Goal: Information Seeking & Learning: Learn about a topic

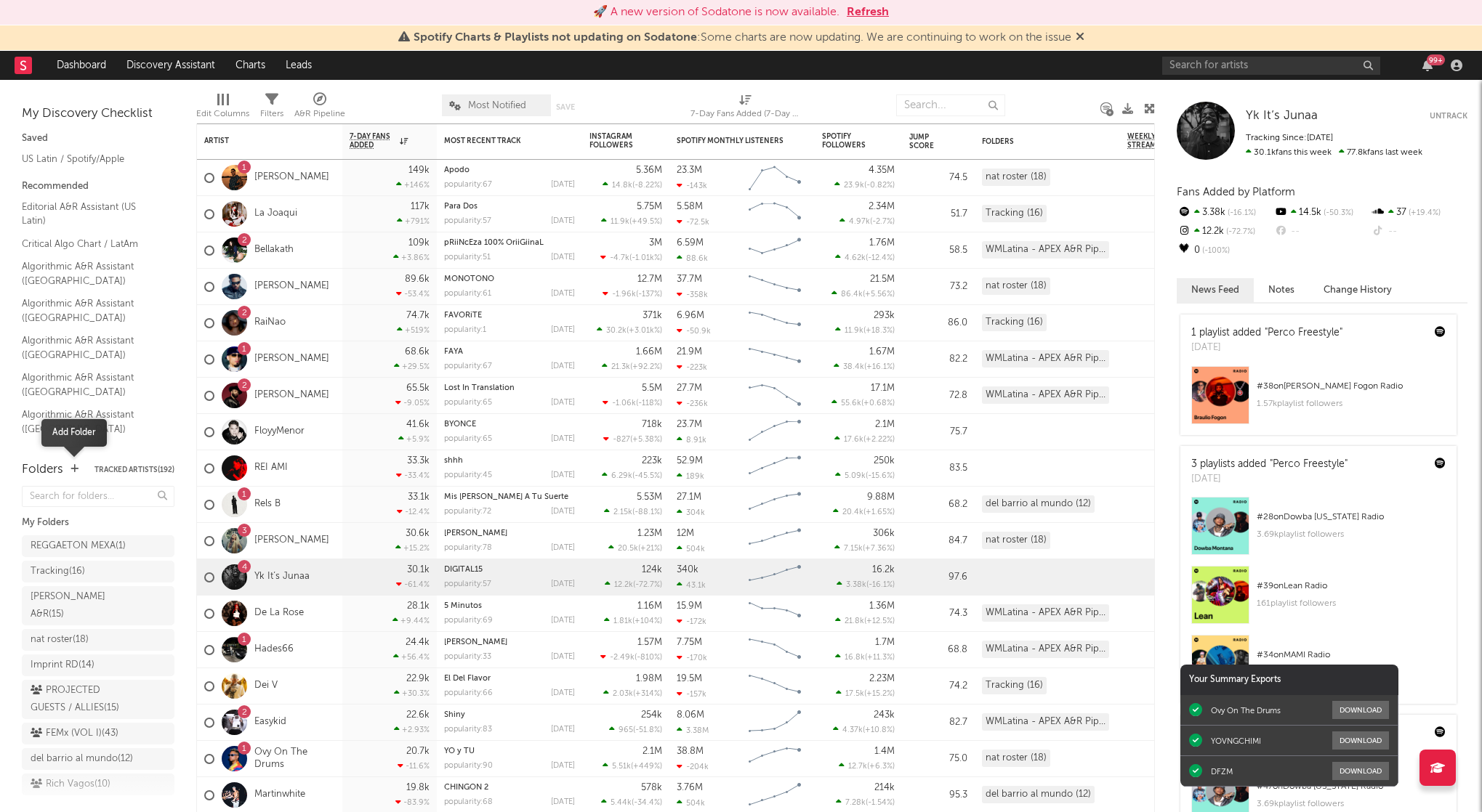
click at [75, 467] on icon "button" at bounding box center [75, 469] width 8 height 10
type input "U.S. BASED"
click at [94, 545] on div "U.S. BASED ( 0 )" at bounding box center [84, 546] width 106 height 17
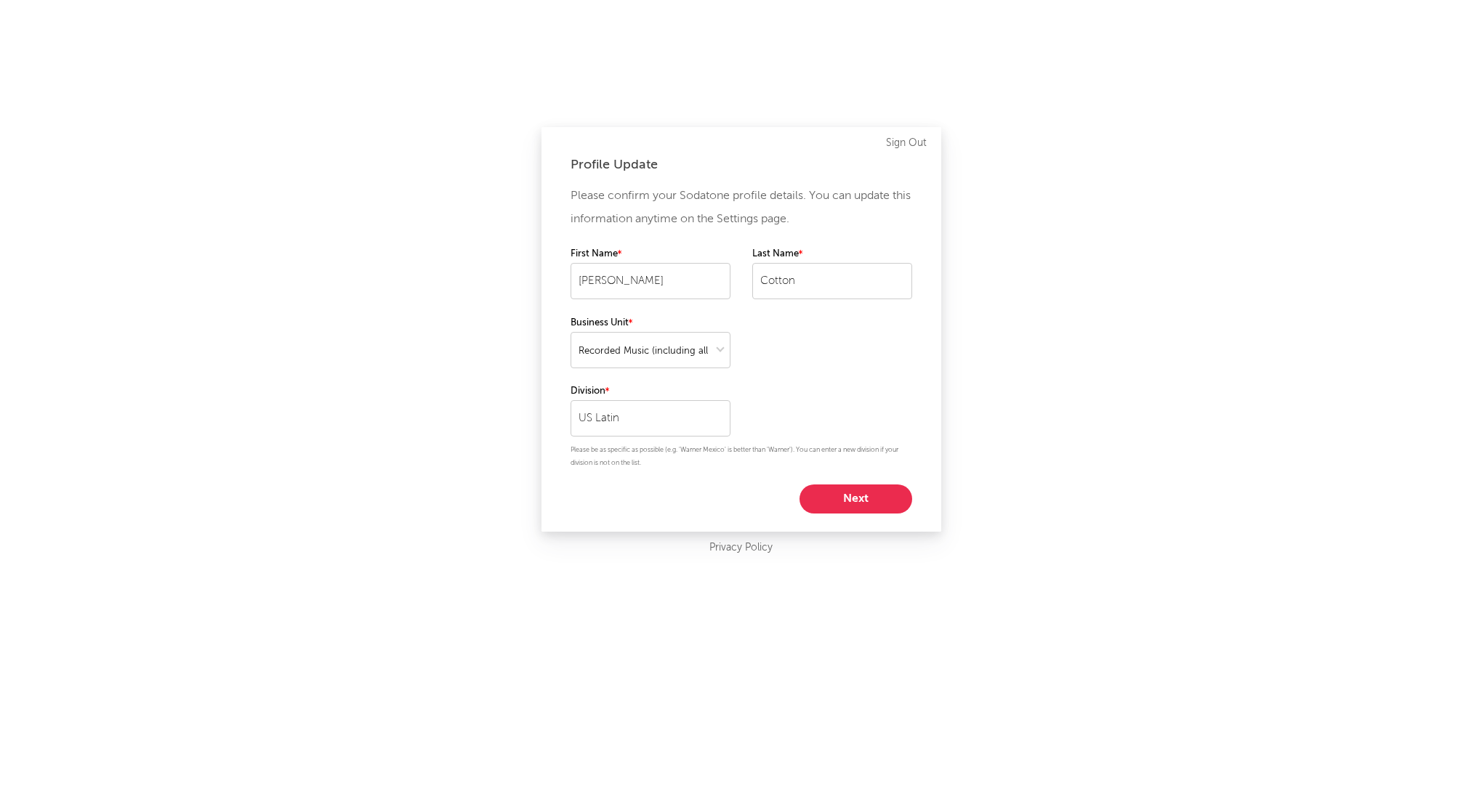
select select "recorded_music"
click at [873, 501] on button "Next" at bounding box center [856, 499] width 113 height 29
select select "director_vp"
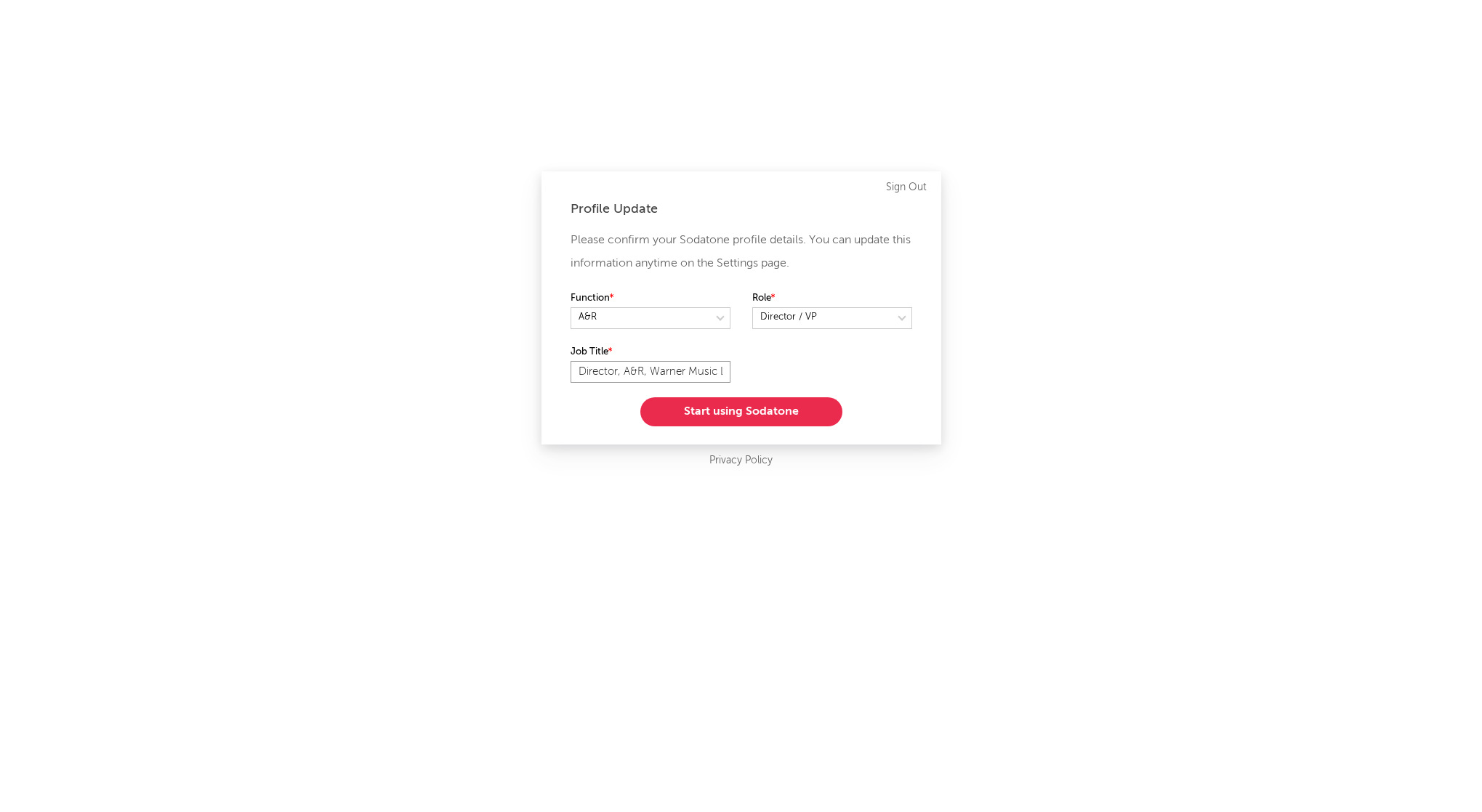
click at [663, 366] on input "Director, A&R, Warner Music Latina" at bounding box center [650, 372] width 160 height 22
drag, startPoint x: 617, startPoint y: 369, endPoint x: 491, endPoint y: 372, distance: 126.0
click at [491, 372] on div "Profile Update Please confirm your Sodatone profile details. You can update thi…" at bounding box center [741, 406] width 1482 height 812
type input "VP, A&R, Warner Music Latina"
click at [741, 408] on button "Start using Sodatone" at bounding box center [741, 413] width 202 height 29
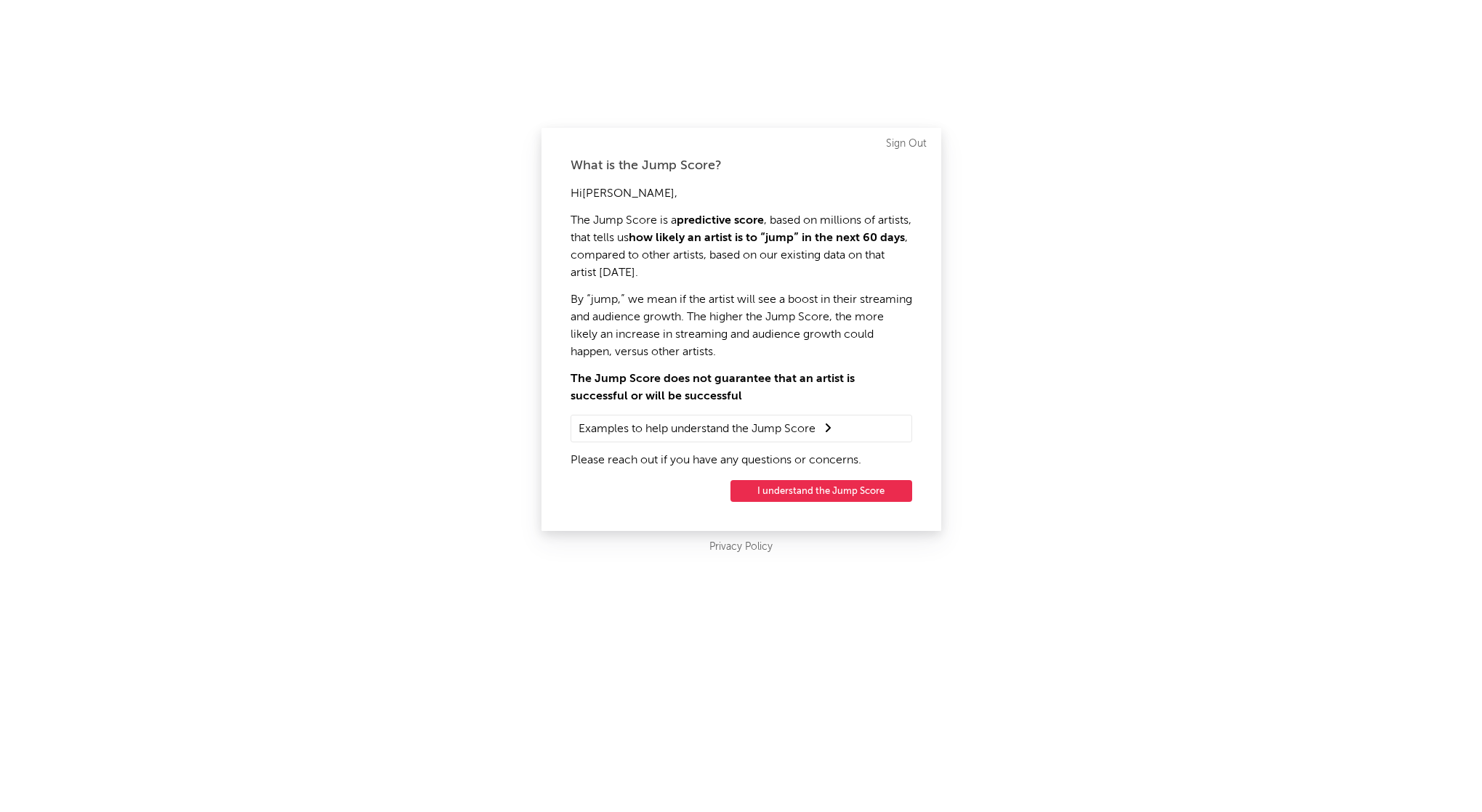
click at [786, 498] on button "I understand the Jump Score" at bounding box center [821, 491] width 182 height 22
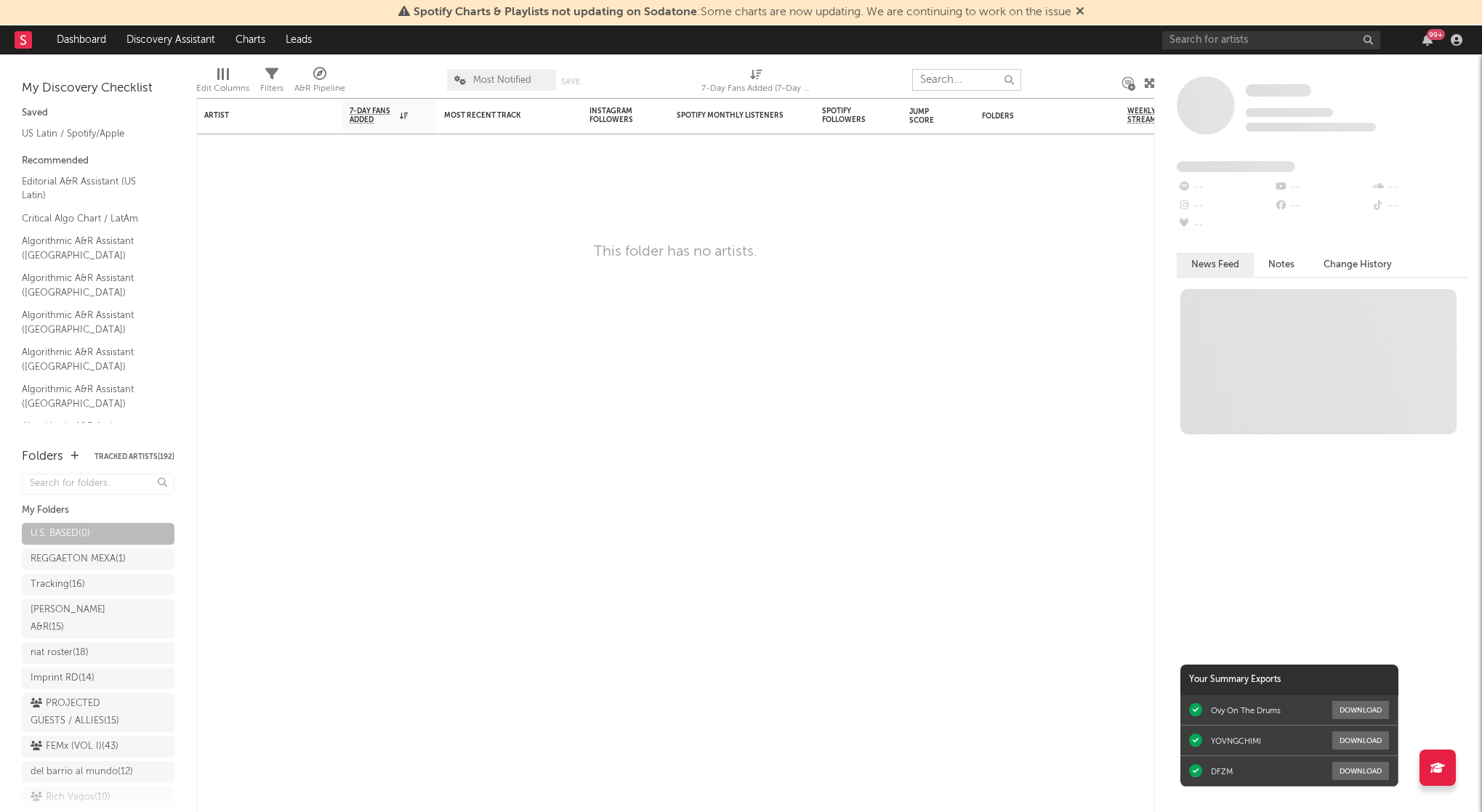
click at [938, 76] on input "text" at bounding box center [966, 79] width 109 height 22
paste input "https://open.spotify.com/artist/2uBBnvNK2YBWL8Q4f4W8GG?si=AQ6eXtduS5G6LNufbveKkg"
click at [1001, 75] on div "https://open.spotify.com/artist/2uBBnvNK2YBWL8Q4f4W8GG?si=AQ6eXtduS5G6LNufbveKkg" at bounding box center [966, 79] width 109 height 22
type input "https://open.spotify.com/artist/2uBBnvNK2YBWL8Q4f4W8GG?si=AQ6eXtduS5G6LNufbveKkg"
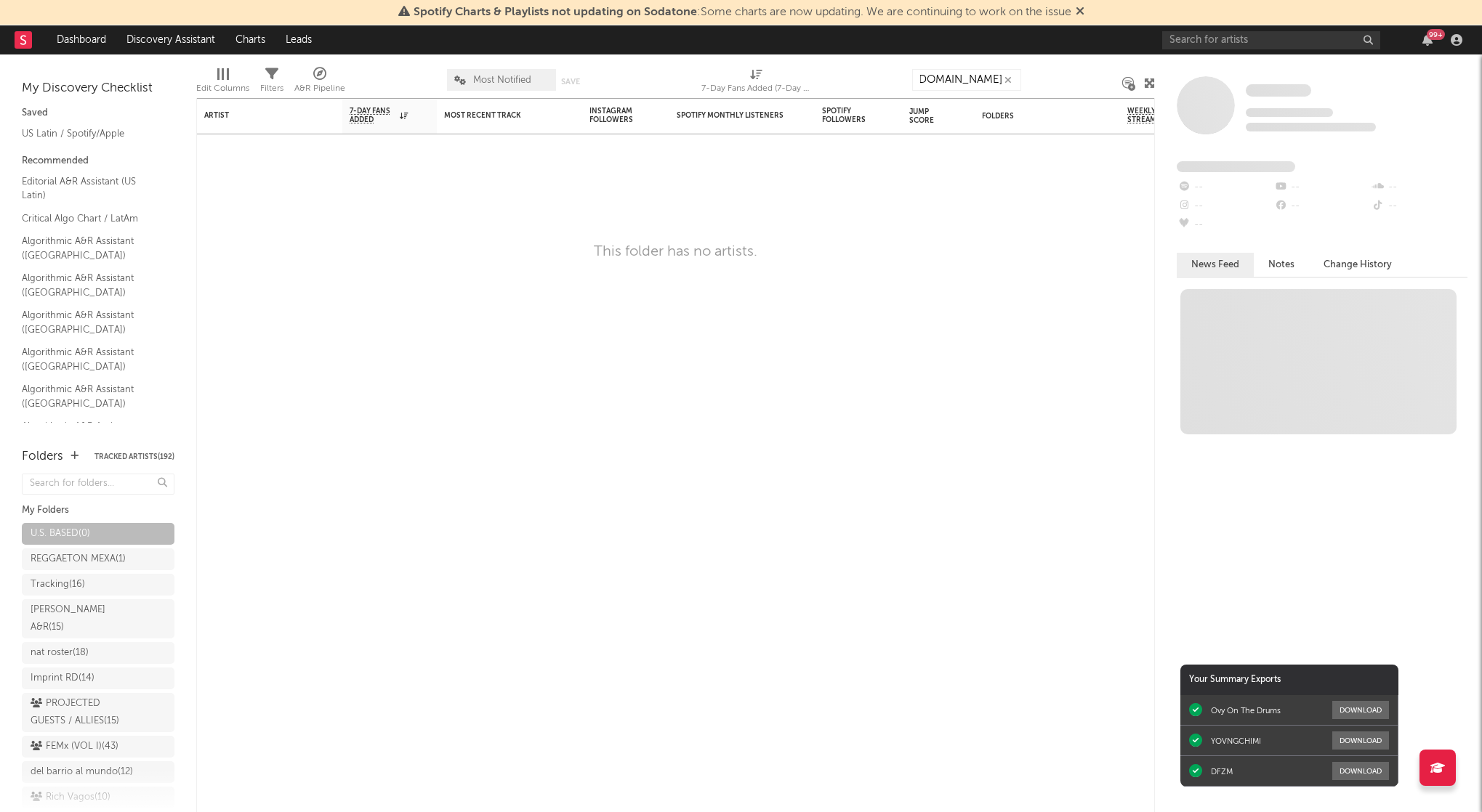
scroll to position [0, 0]
click at [1253, 32] on div "99 +" at bounding box center [1314, 40] width 305 height 29
click at [1253, 35] on input "text" at bounding box center [1271, 40] width 218 height 18
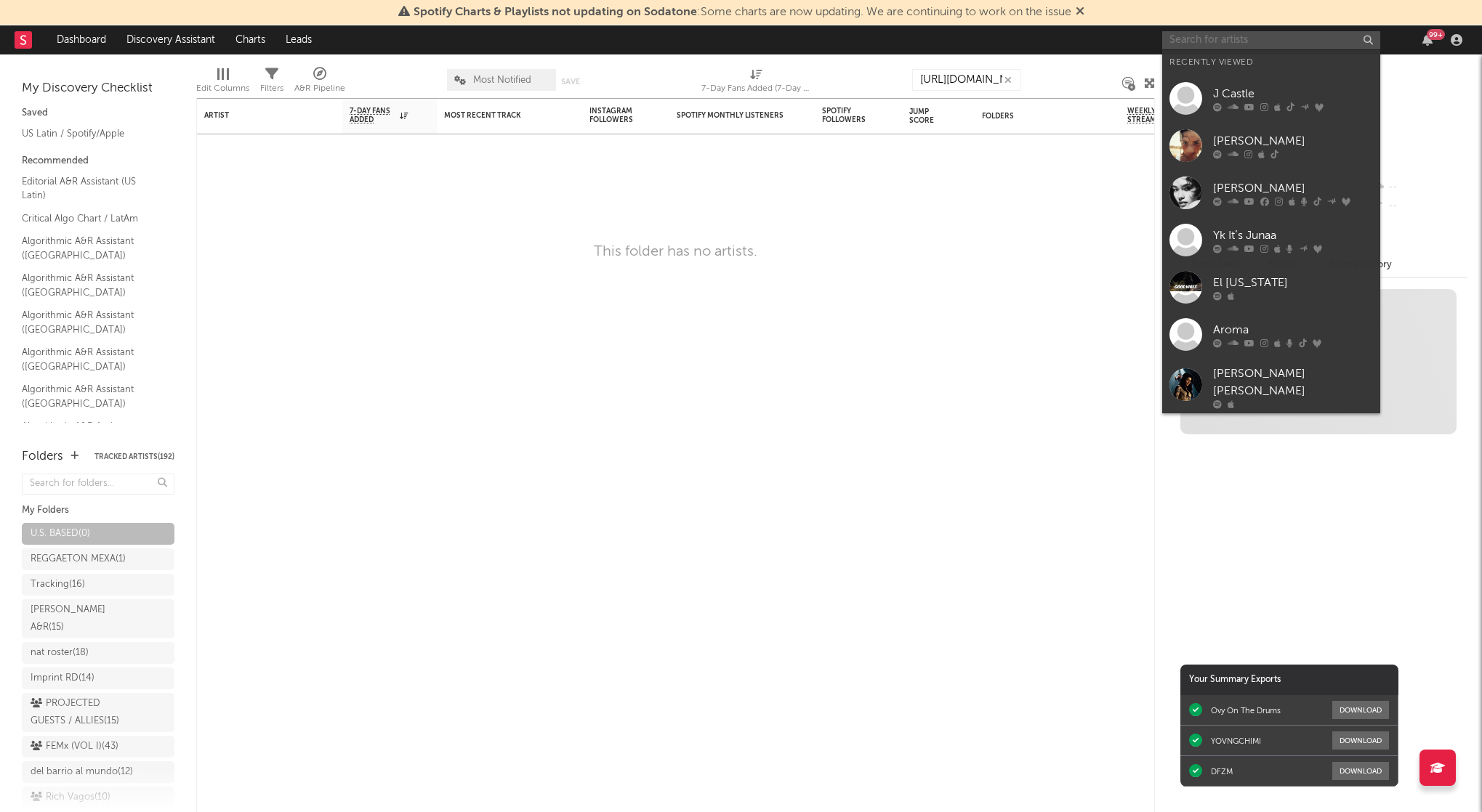
paste input "https://open.spotify.com/artist/2uBBnvNK2YBWL8Q4f4W8GG?si=AQ6eXtduS5G6LNufbveKkg"
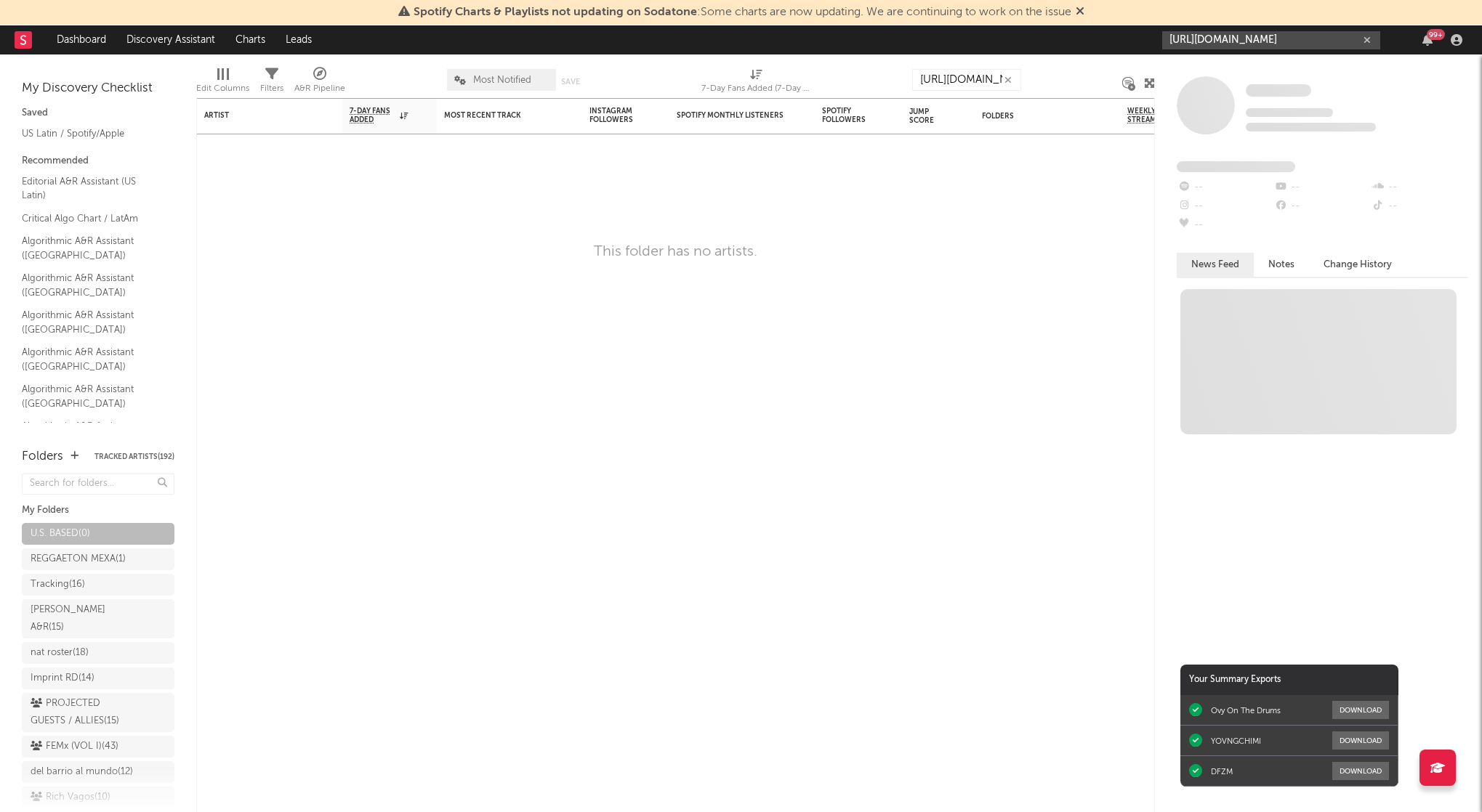
scroll to position [0, 246]
type input "https://open.spotify.com/artist/2uBBnvNK2YBWL8Q4f4W8GG?si=AQ6eXtduS5G6LNufbveKk"
click at [1257, 81] on div "Quemarlo Todo Por Error" at bounding box center [1293, 73] width 160 height 17
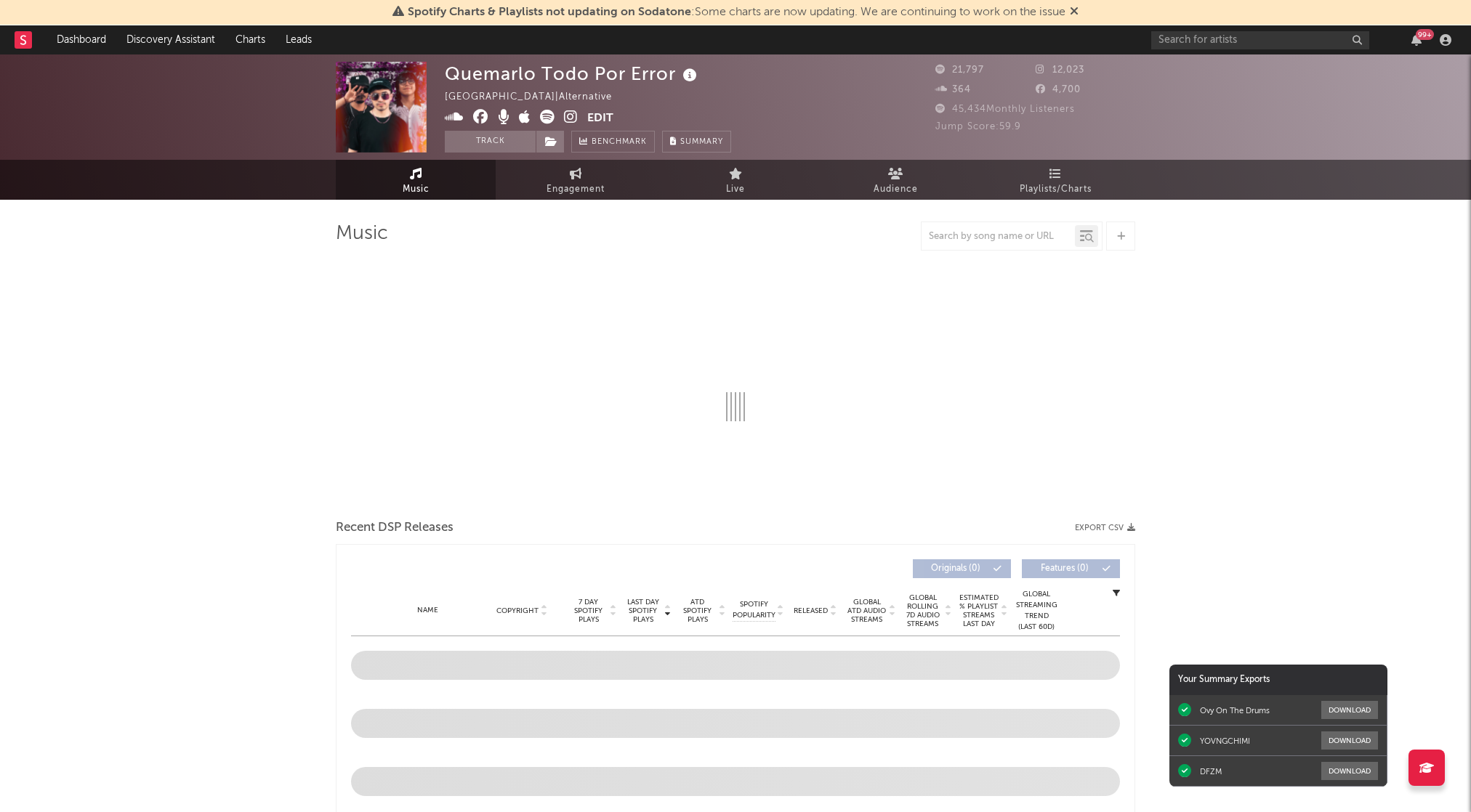
select select "1w"
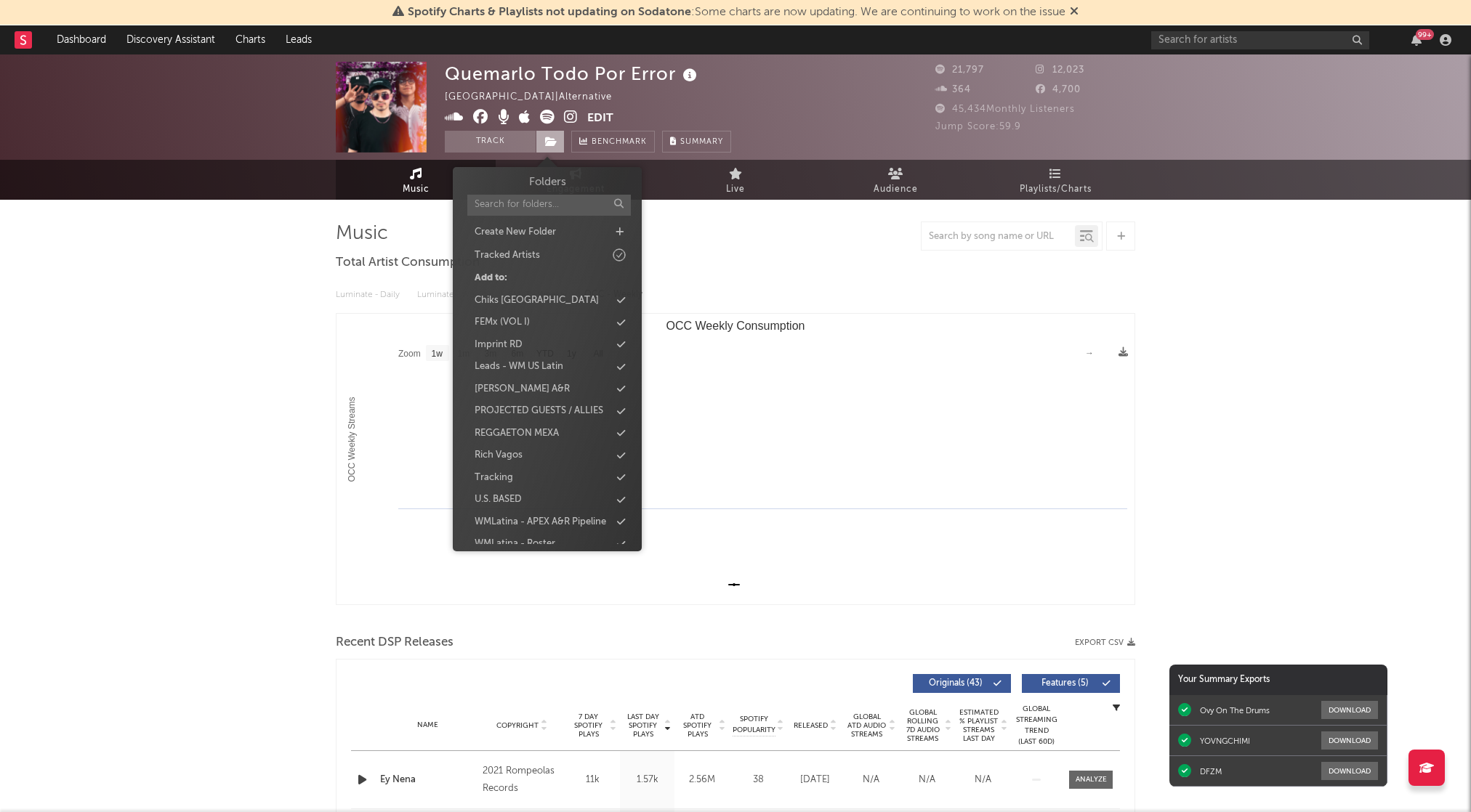
click at [551, 144] on icon at bounding box center [551, 142] width 12 height 10
click at [498, 147] on button "Track" at bounding box center [490, 142] width 91 height 22
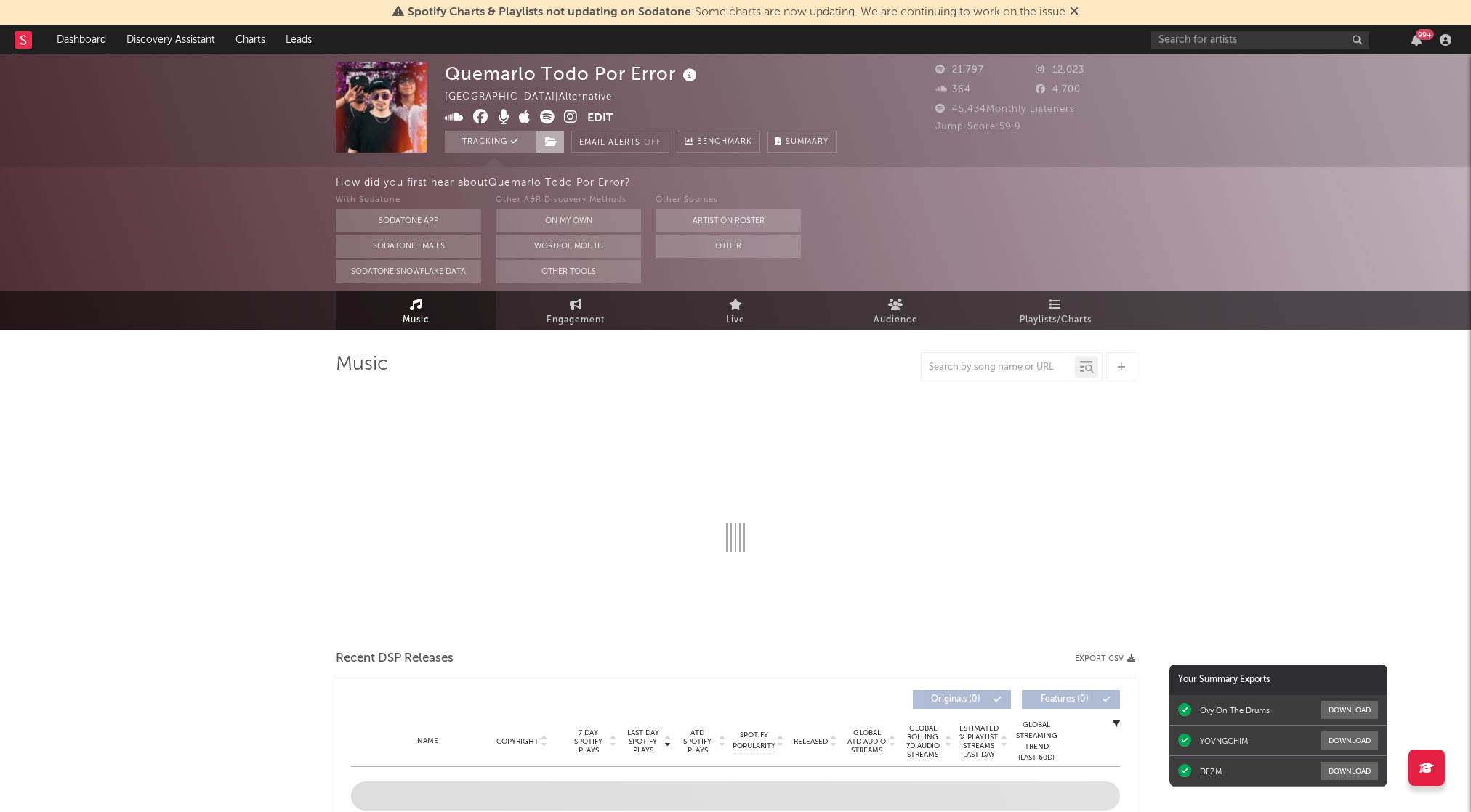
click at [544, 138] on span at bounding box center [550, 142] width 29 height 22
select select "1w"
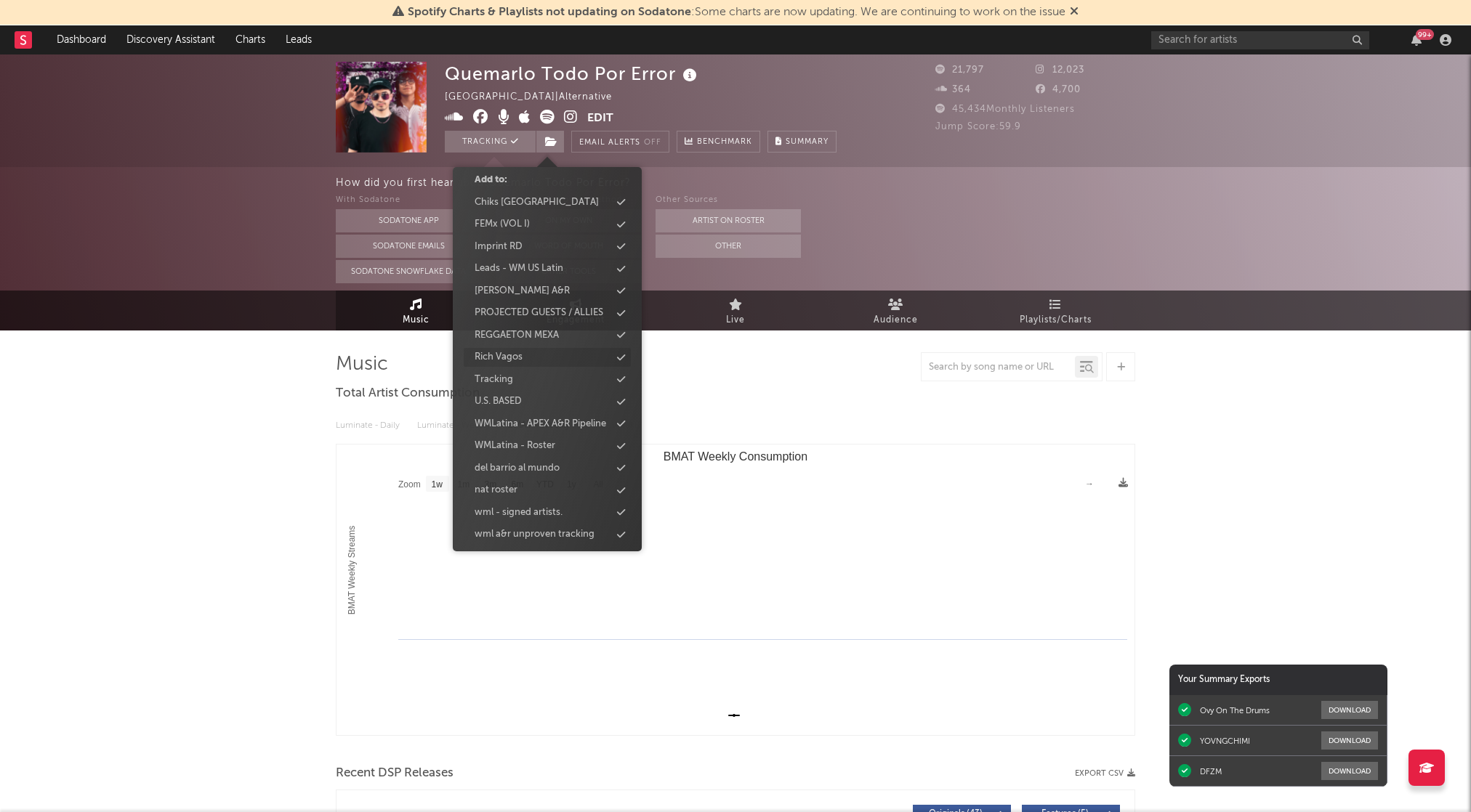
scroll to position [102, 0]
click at [531, 400] on div "U.S. BASED" at bounding box center [547, 398] width 167 height 19
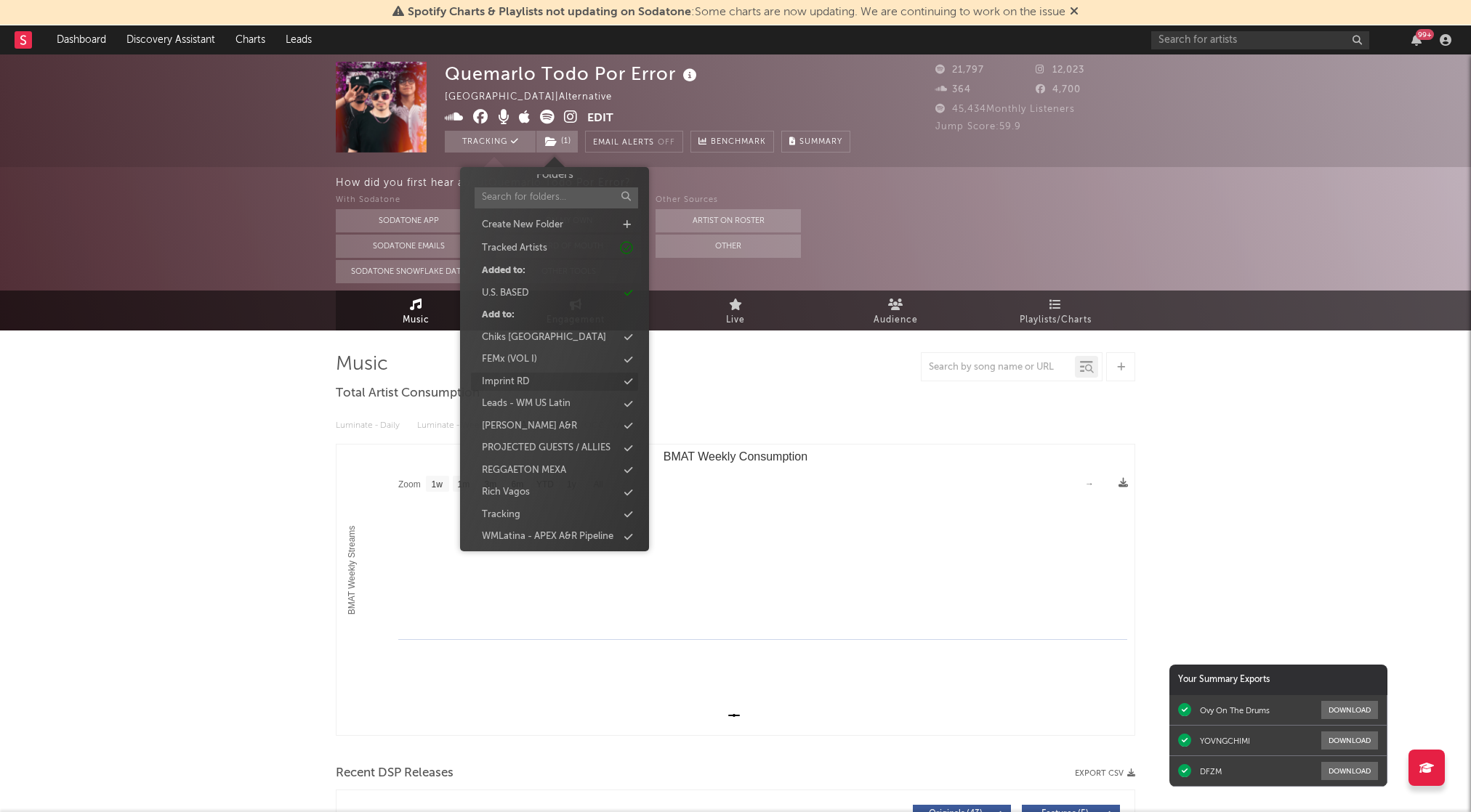
scroll to position [0, 0]
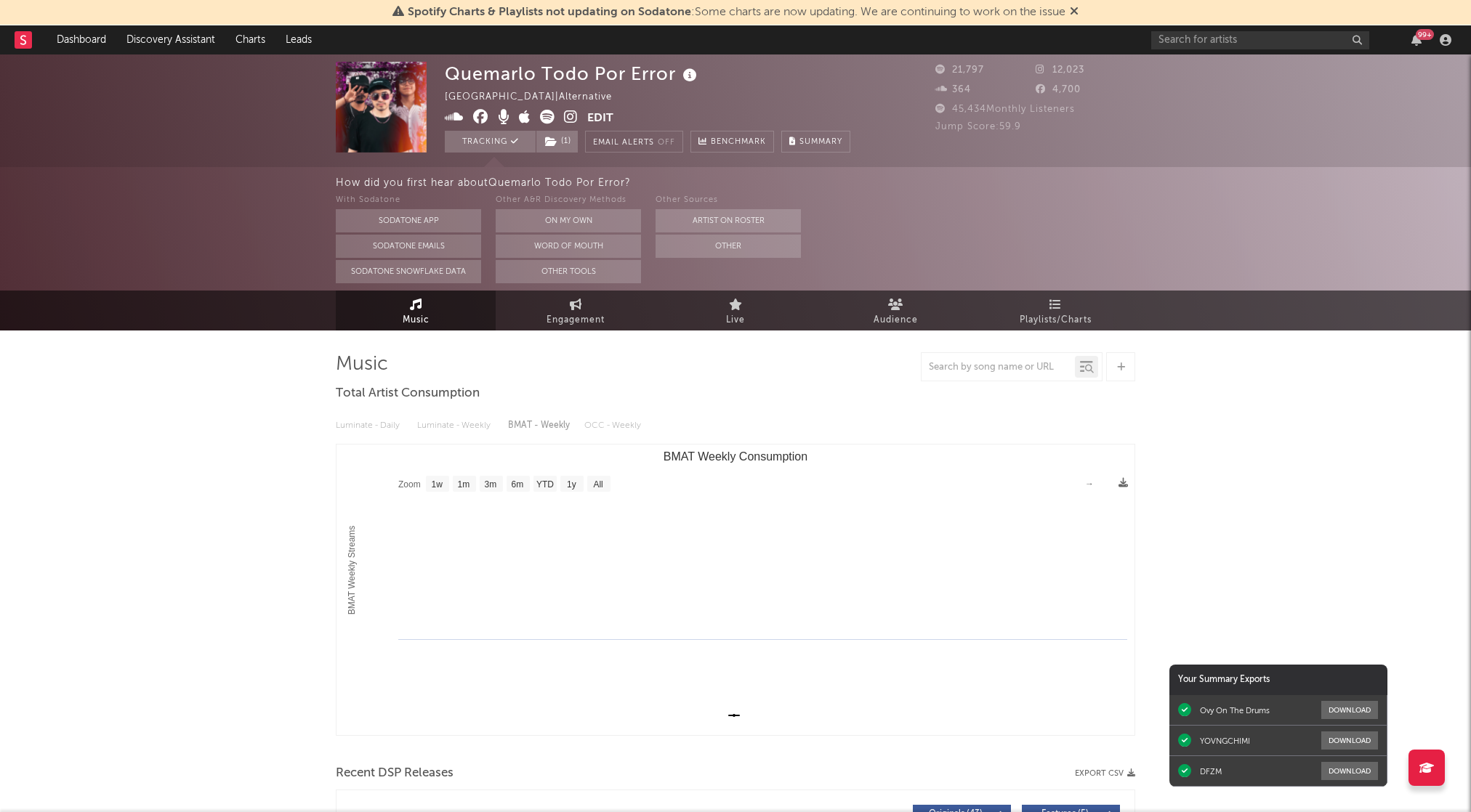
drag, startPoint x: 205, startPoint y: 384, endPoint x: 246, endPoint y: 381, distance: 41.1
click at [808, 142] on span "Summary" at bounding box center [820, 142] width 43 height 8
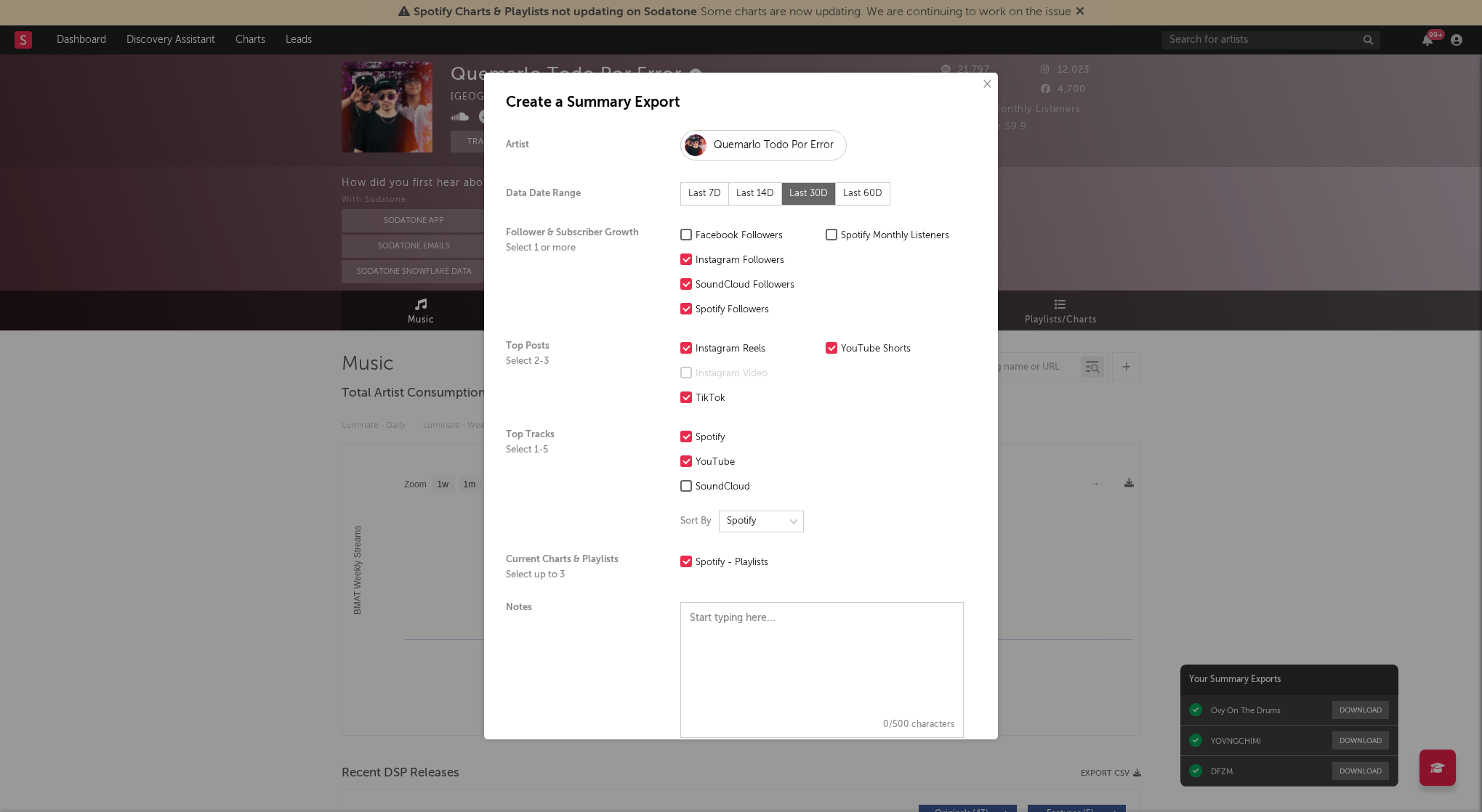
click at [978, 86] on button "×" at bounding box center [987, 84] width 16 height 16
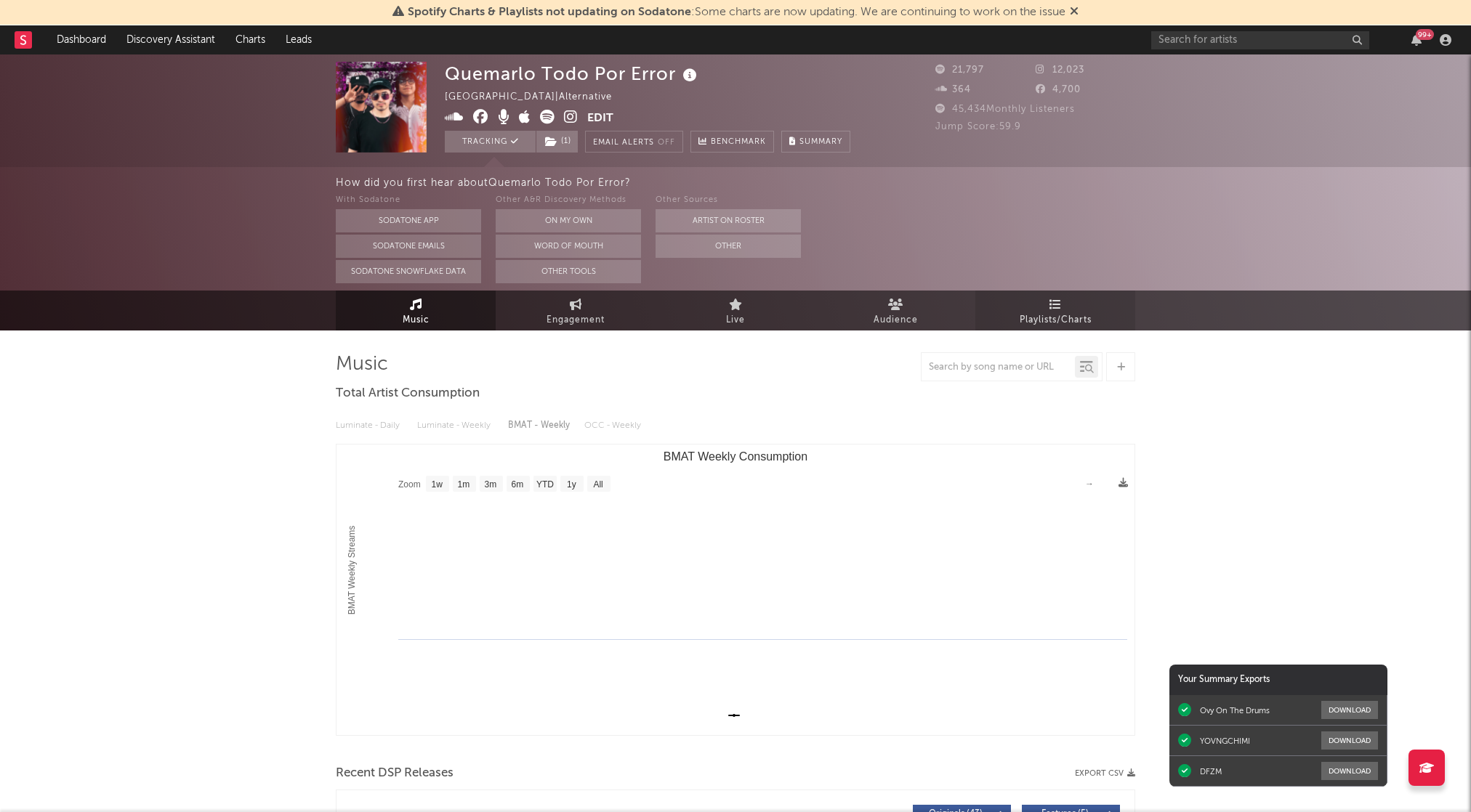
click at [1040, 318] on span "Playlists/Charts" at bounding box center [1055, 320] width 72 height 17
